Goal: Transaction & Acquisition: Purchase product/service

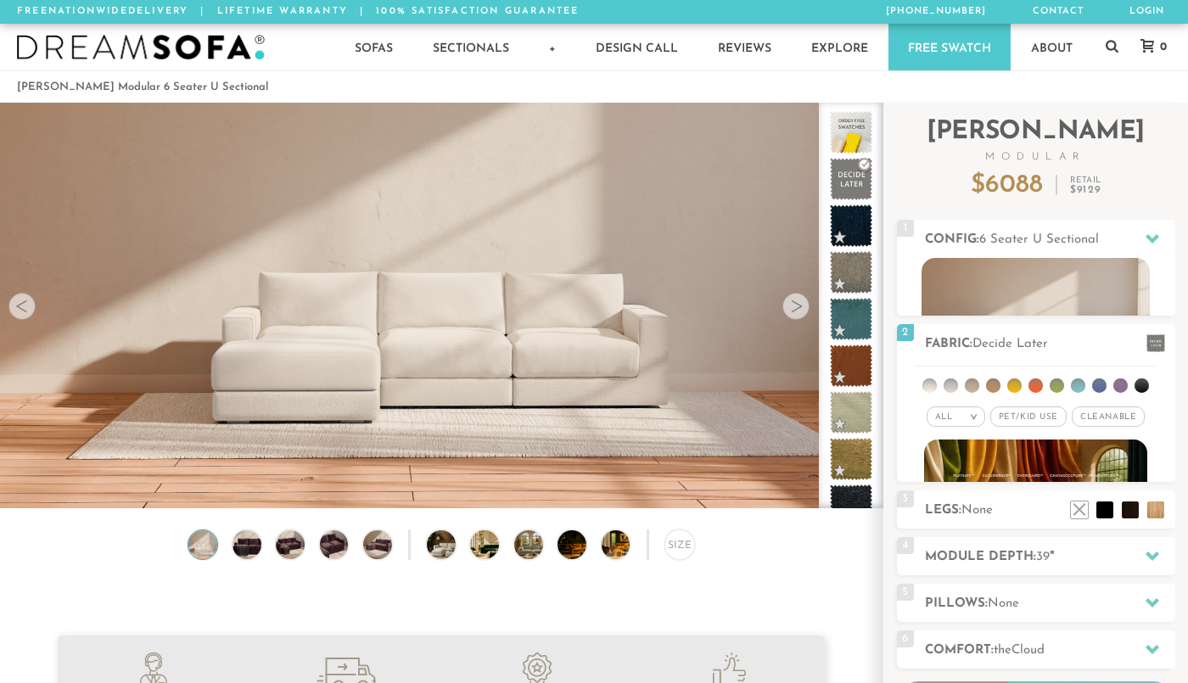
scroll to position [18539, 1188]
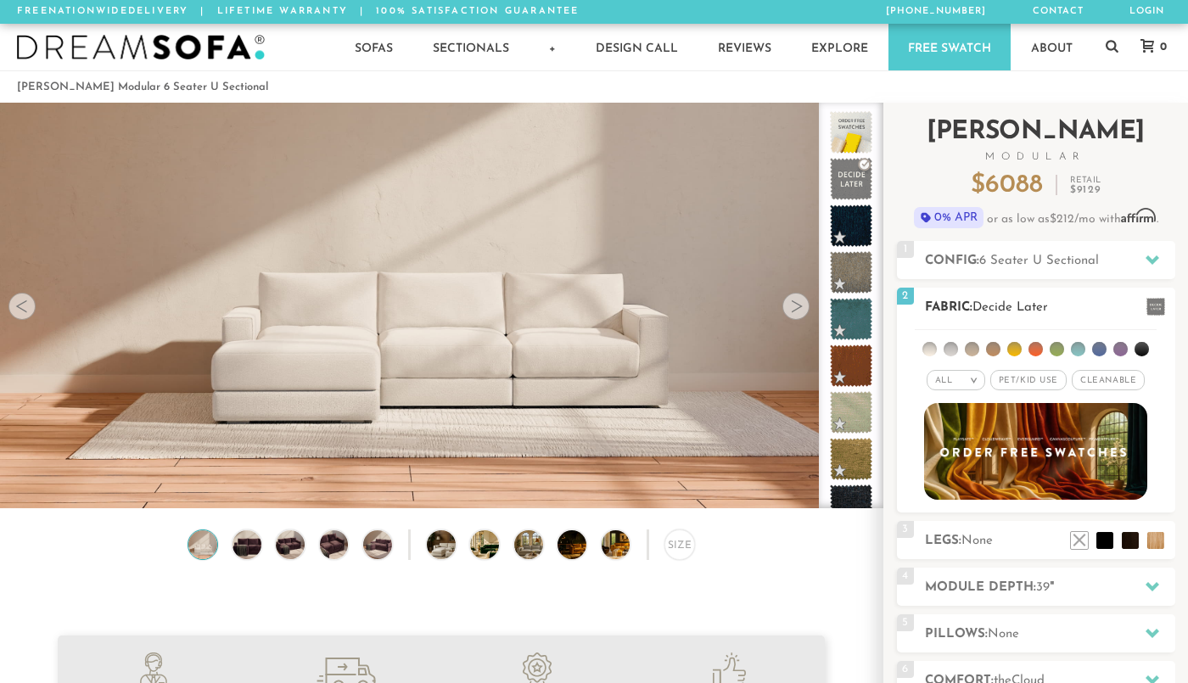
click at [972, 384] on em ">" at bounding box center [973, 380] width 13 height 8
click at [1114, 383] on span "Cleanable x" at bounding box center [1108, 380] width 73 height 20
click at [1016, 380] on span "Pet/Kid Use x" at bounding box center [1021, 380] width 76 height 20
click at [933, 344] on li at bounding box center [929, 349] width 14 height 14
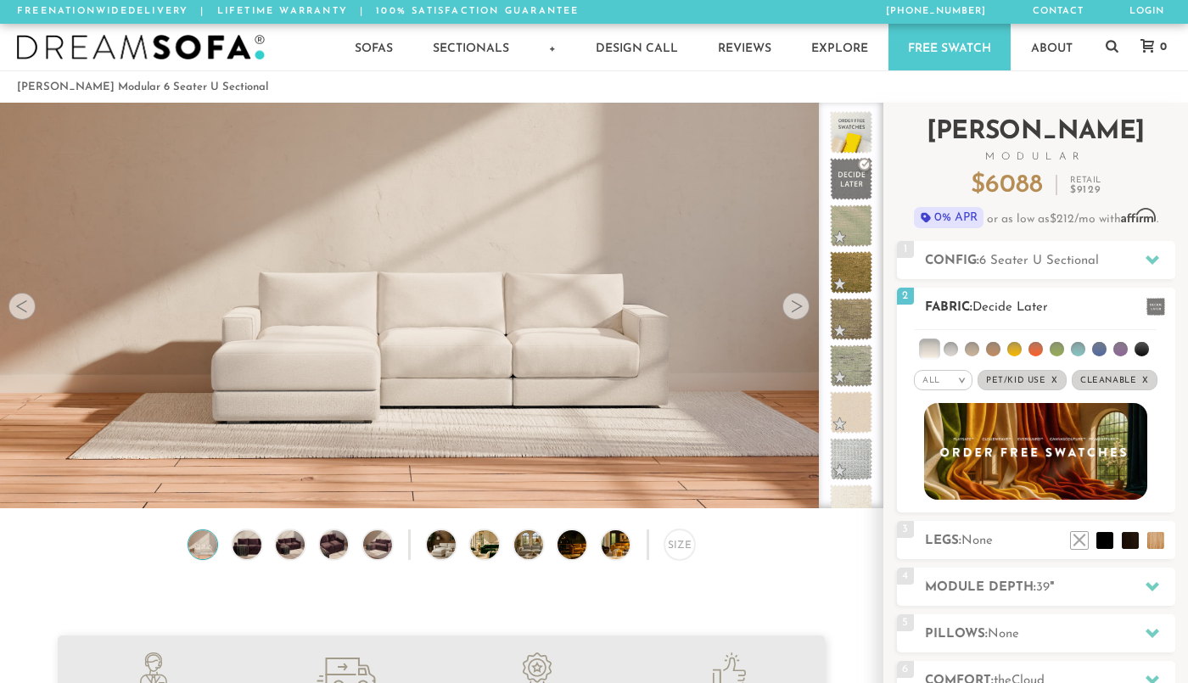
click at [951, 349] on li at bounding box center [951, 349] width 14 height 14
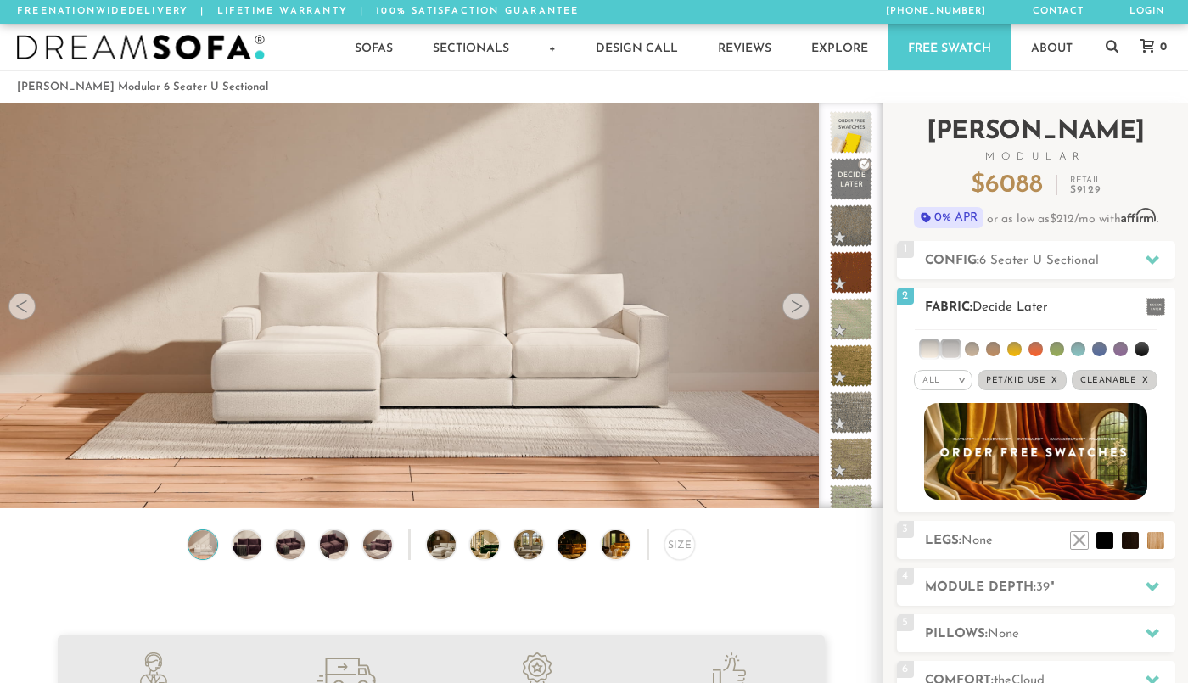
click at [975, 354] on li at bounding box center [972, 349] width 14 height 14
click at [1021, 356] on ul at bounding box center [1036, 345] width 242 height 31
click at [1037, 351] on li at bounding box center [1035, 349] width 14 height 14
click at [1076, 356] on ul at bounding box center [1036, 345] width 242 height 31
click at [983, 545] on span "None" at bounding box center [976, 541] width 31 height 13
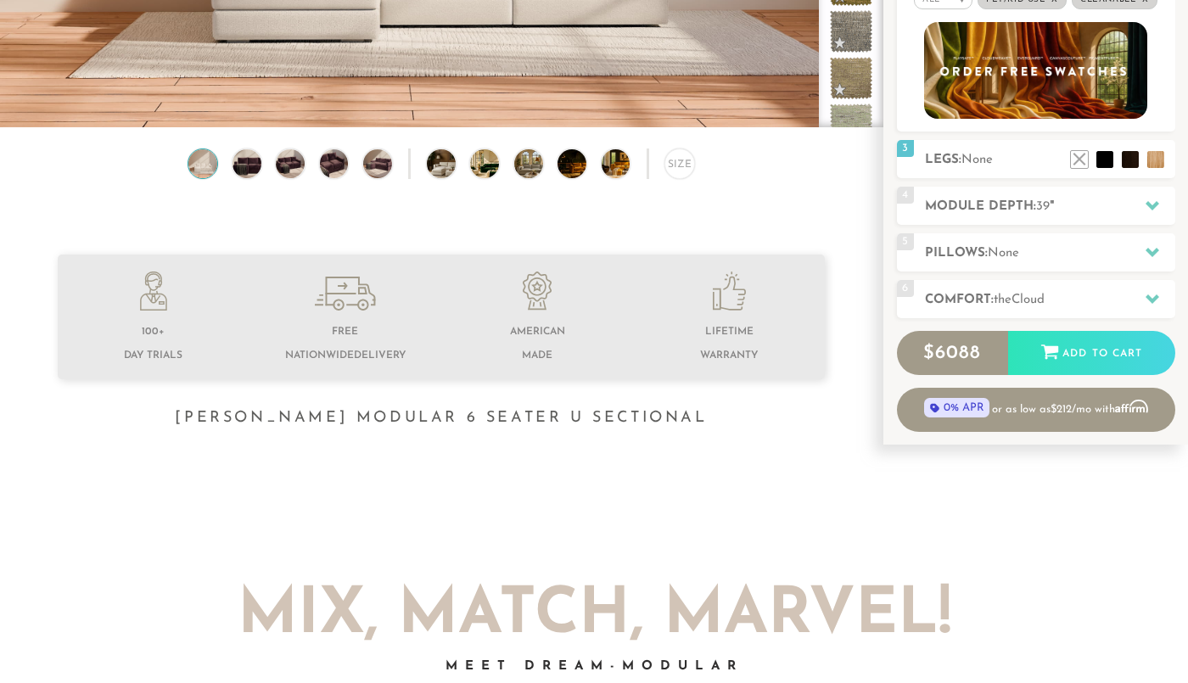
scroll to position [382, 0]
